Goal: Task Accomplishment & Management: Manage account settings

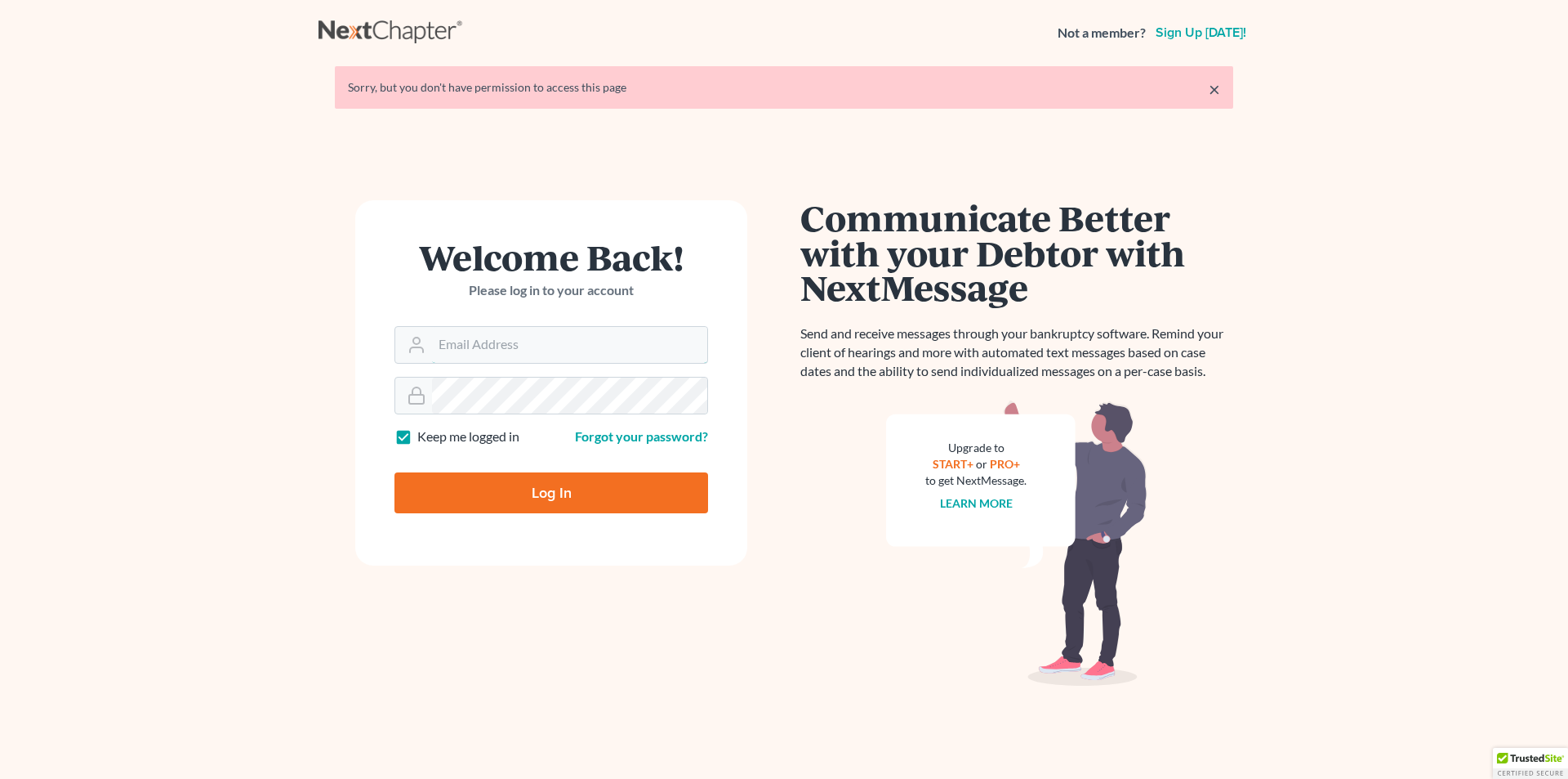
type input "[PERSON_NAME][EMAIL_ADDRESS][PERSON_NAME][DOMAIN_NAME]"
click at [522, 492] on input "Log In" at bounding box center [551, 493] width 313 height 41
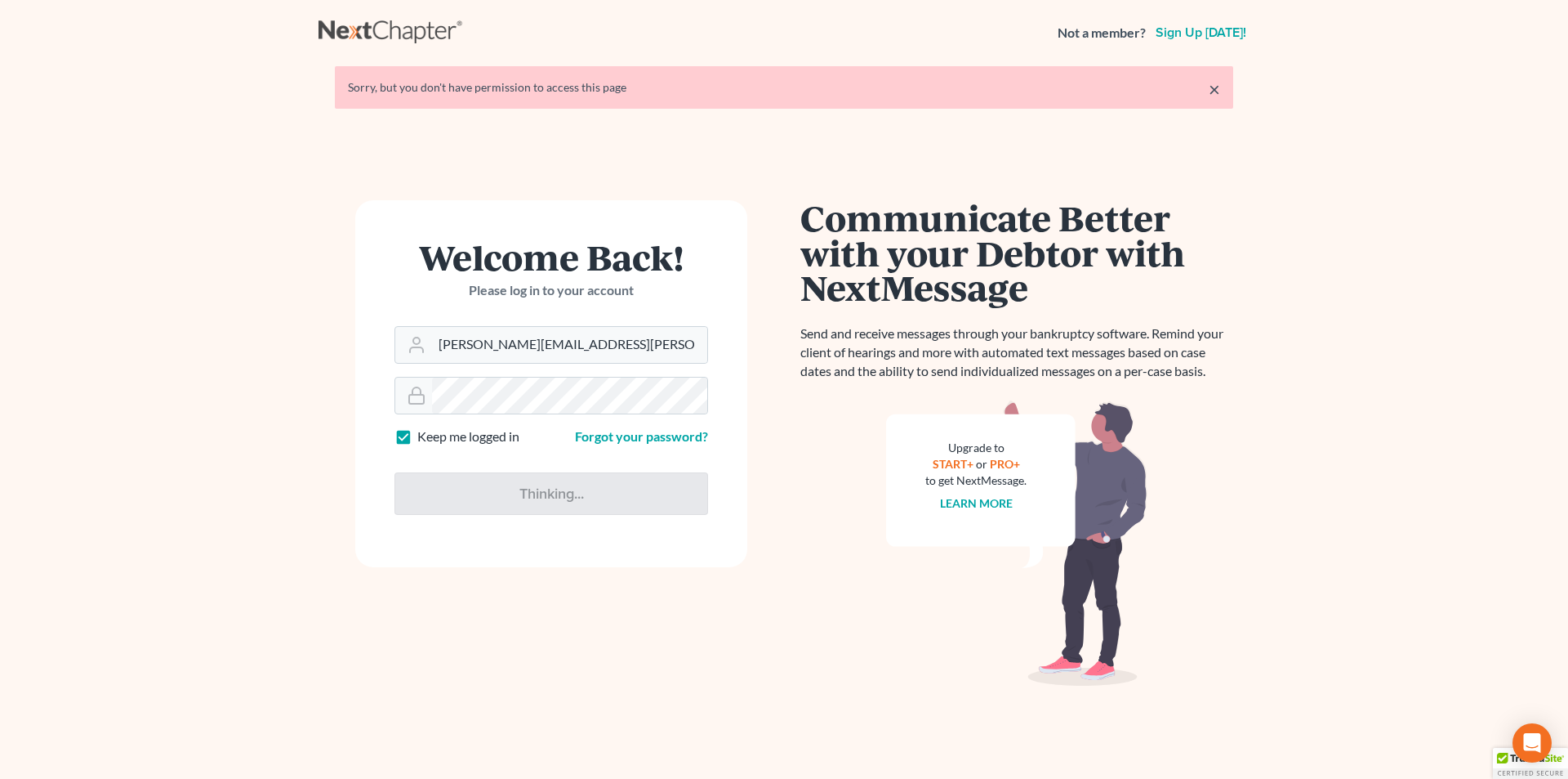
type input "Thinking..."
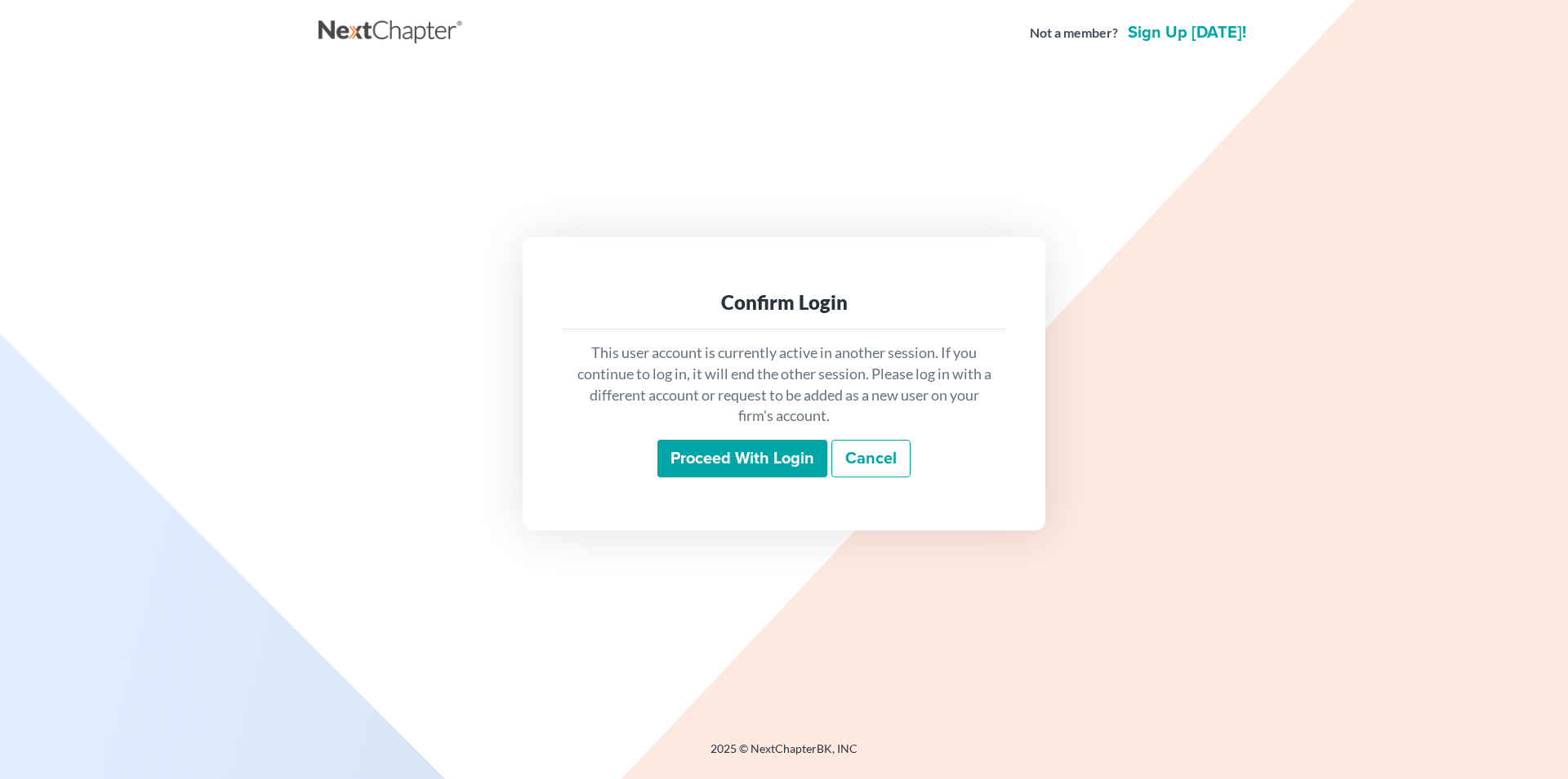
click at [693, 462] on input "Proceed with login" at bounding box center [742, 458] width 170 height 38
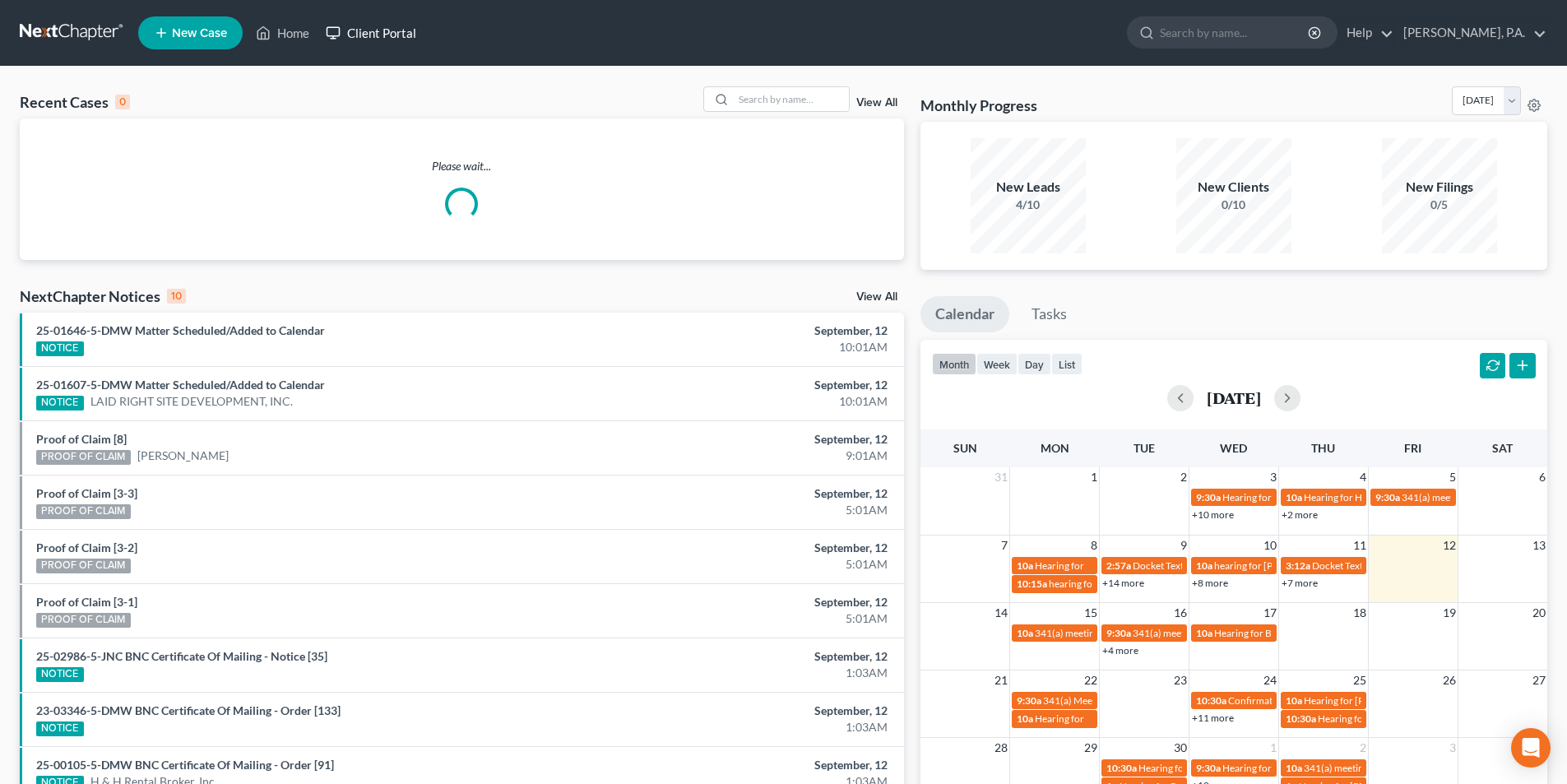
click at [380, 31] on link "Client Portal" at bounding box center [370, 33] width 107 height 30
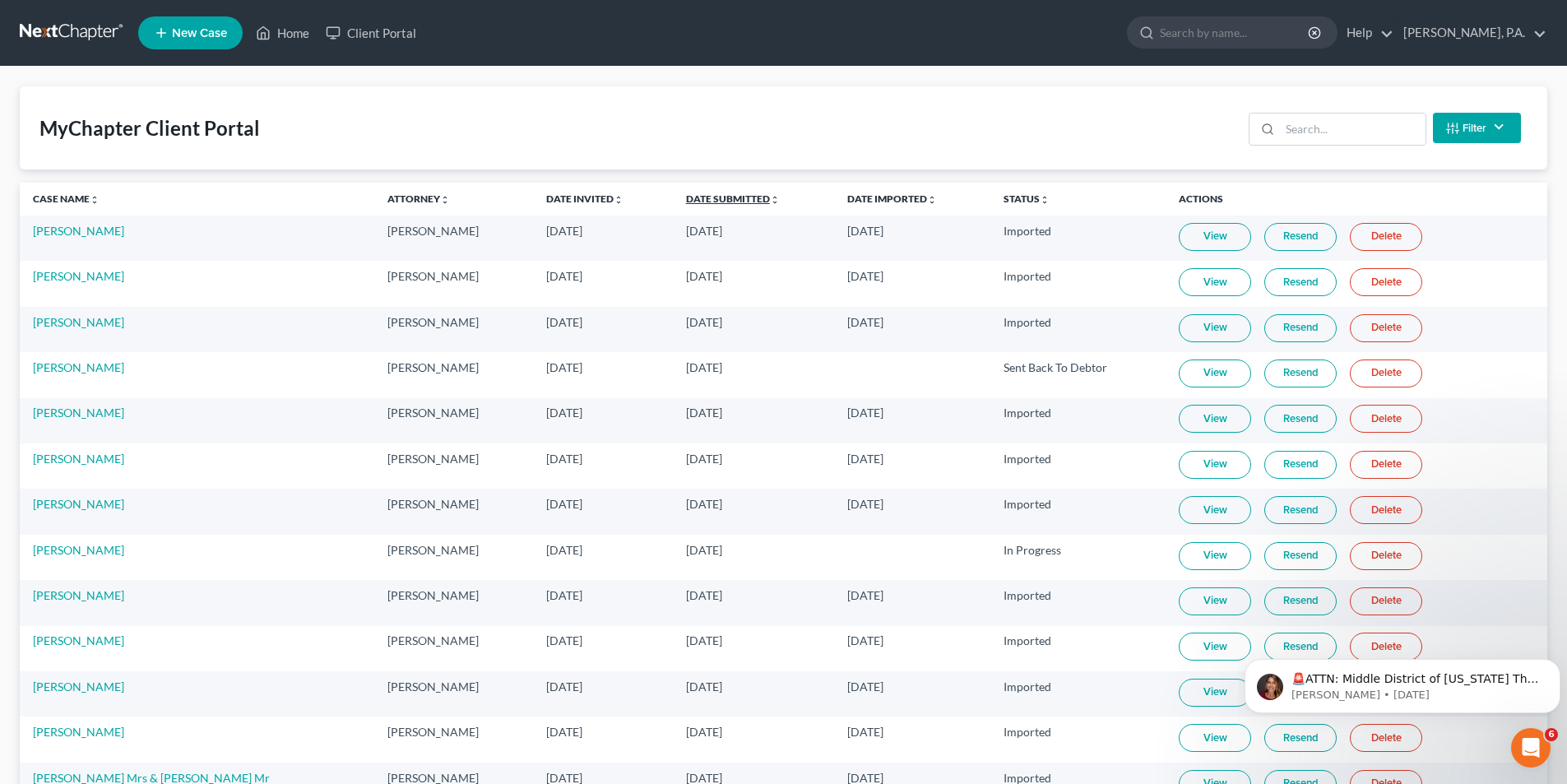
click at [717, 202] on link "Date Submitted unfold_more expand_more expand_less" at bounding box center [732, 198] width 93 height 12
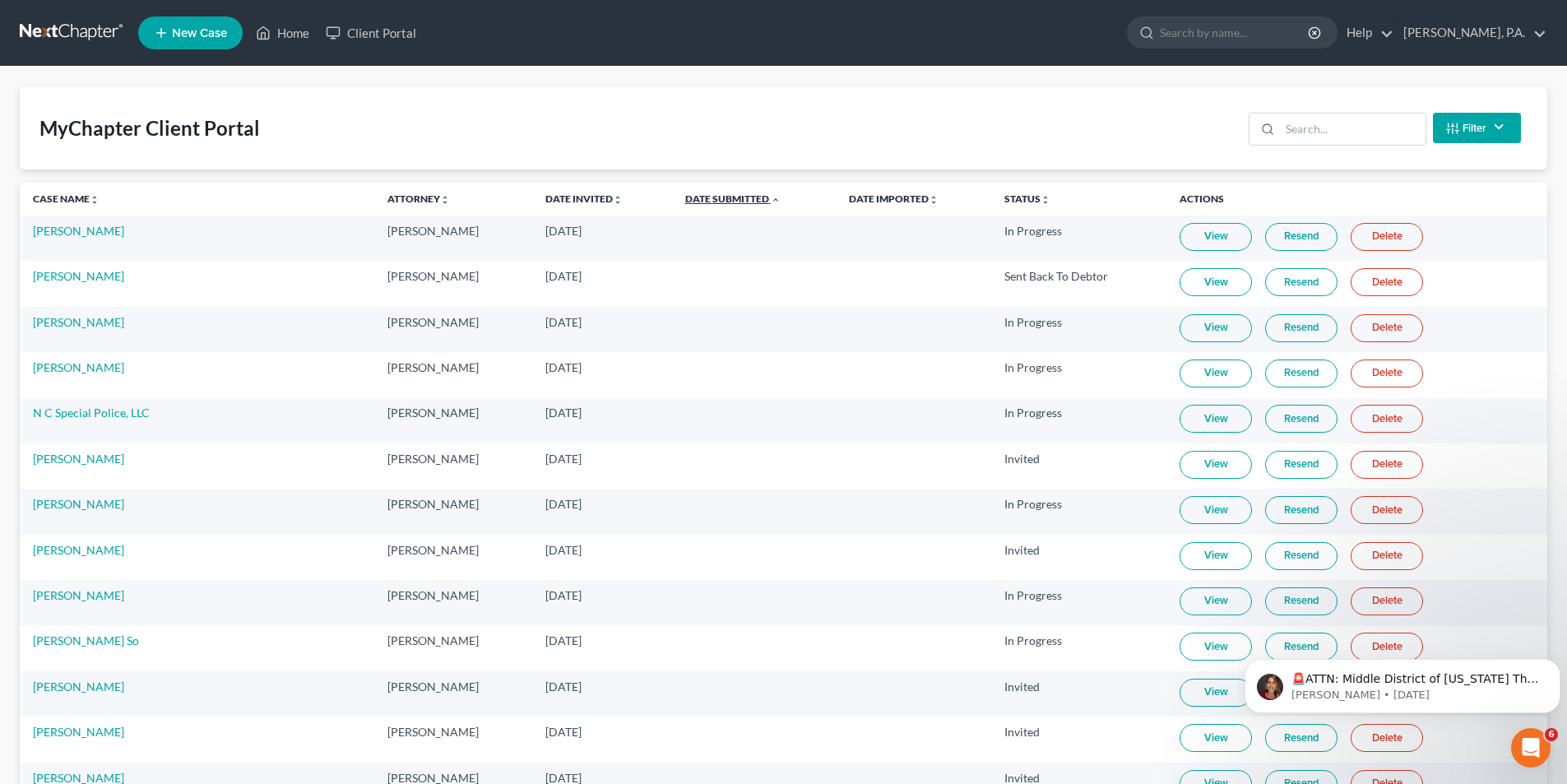
click at [717, 202] on link "Date Submitted unfold_more expand_more expand_less" at bounding box center [733, 198] width 95 height 12
